Goal: Task Accomplishment & Management: Use online tool/utility

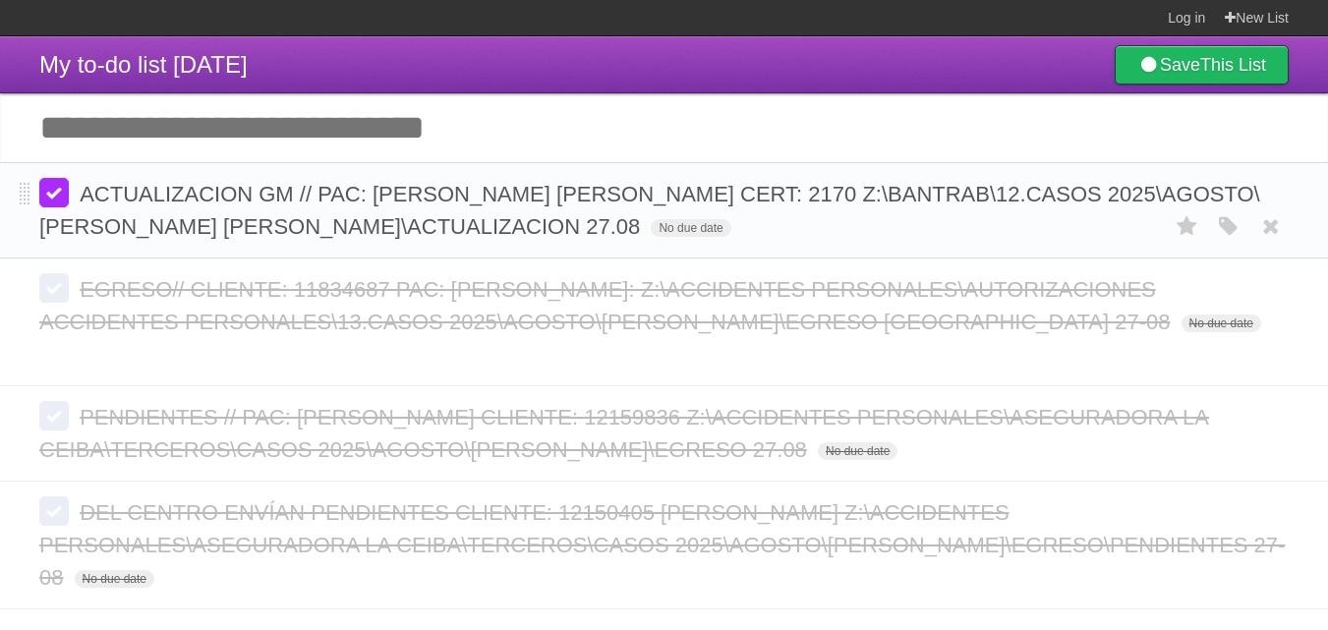
click at [52, 198] on label at bounding box center [53, 192] width 29 height 29
